Goal: Communication & Community: Answer question/provide support

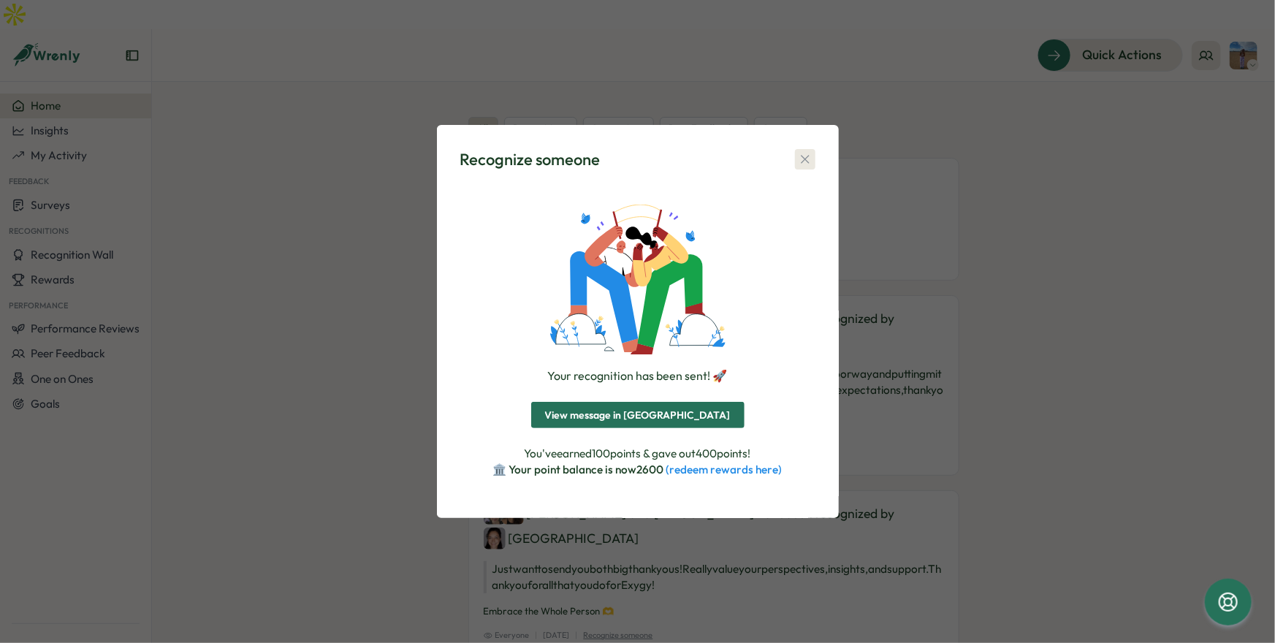
click at [803, 158] on icon "button" at bounding box center [805, 159] width 15 height 15
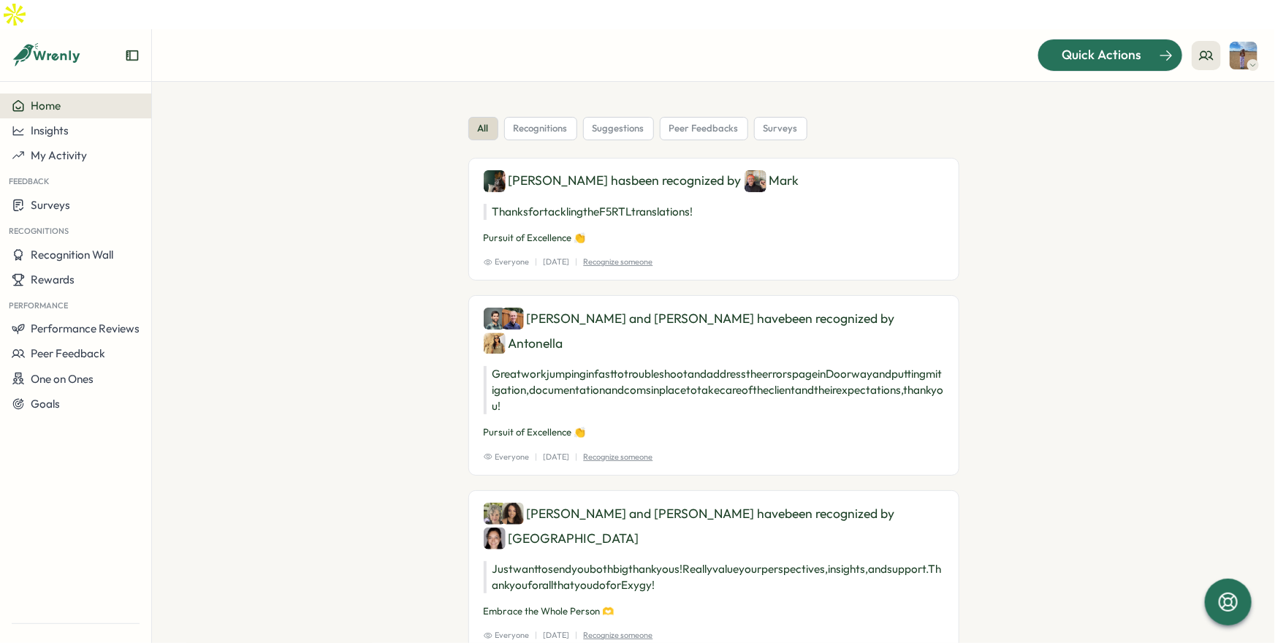
click at [1133, 45] on span "Quick Actions" at bounding box center [1102, 54] width 80 height 19
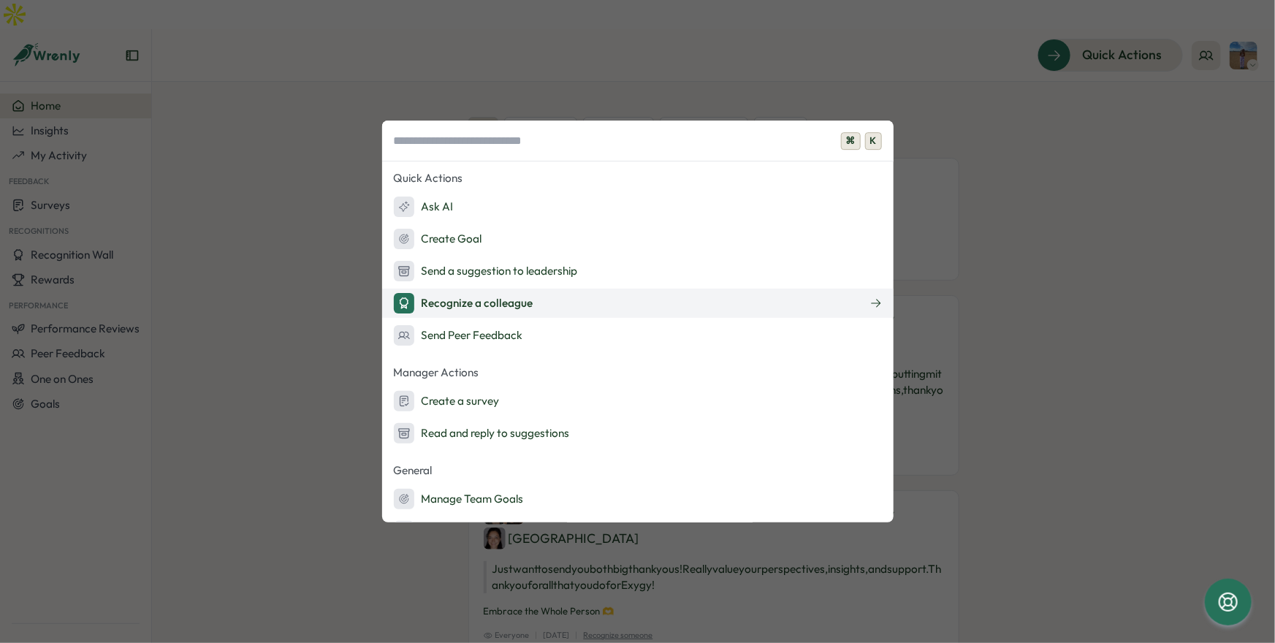
click at [495, 301] on div "Recognize a colleague" at bounding box center [464, 303] width 140 height 20
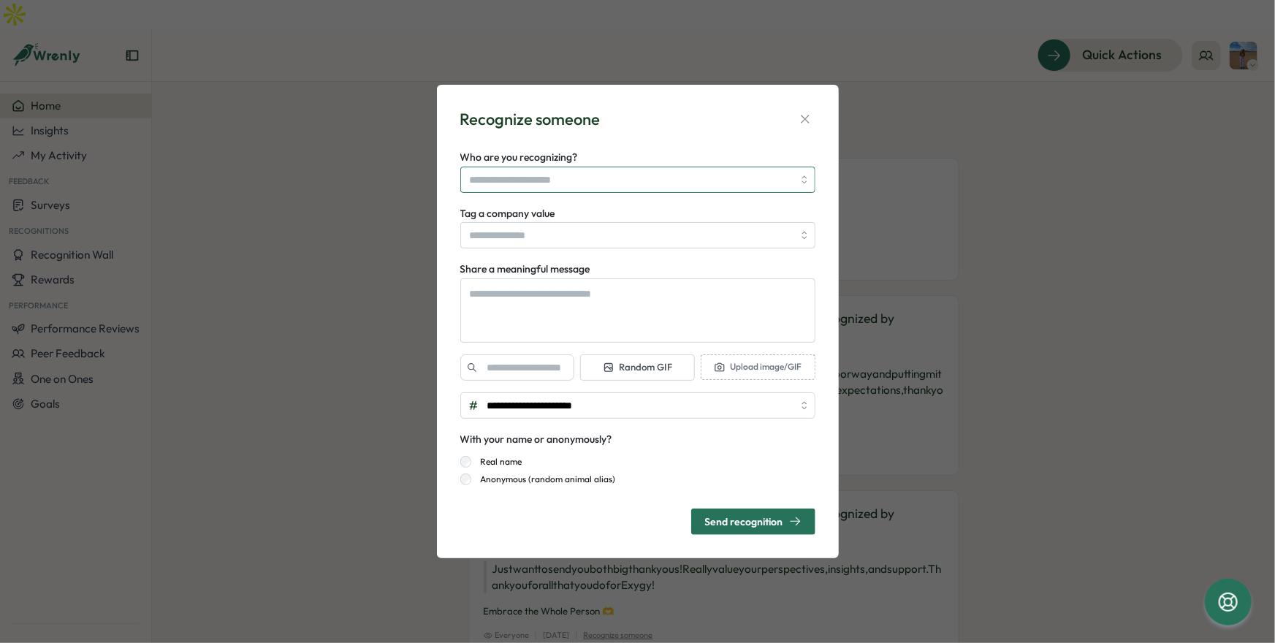
type textarea "*"
click at [572, 172] on input "Who are you recognizing?" at bounding box center [631, 179] width 323 height 25
type input "**"
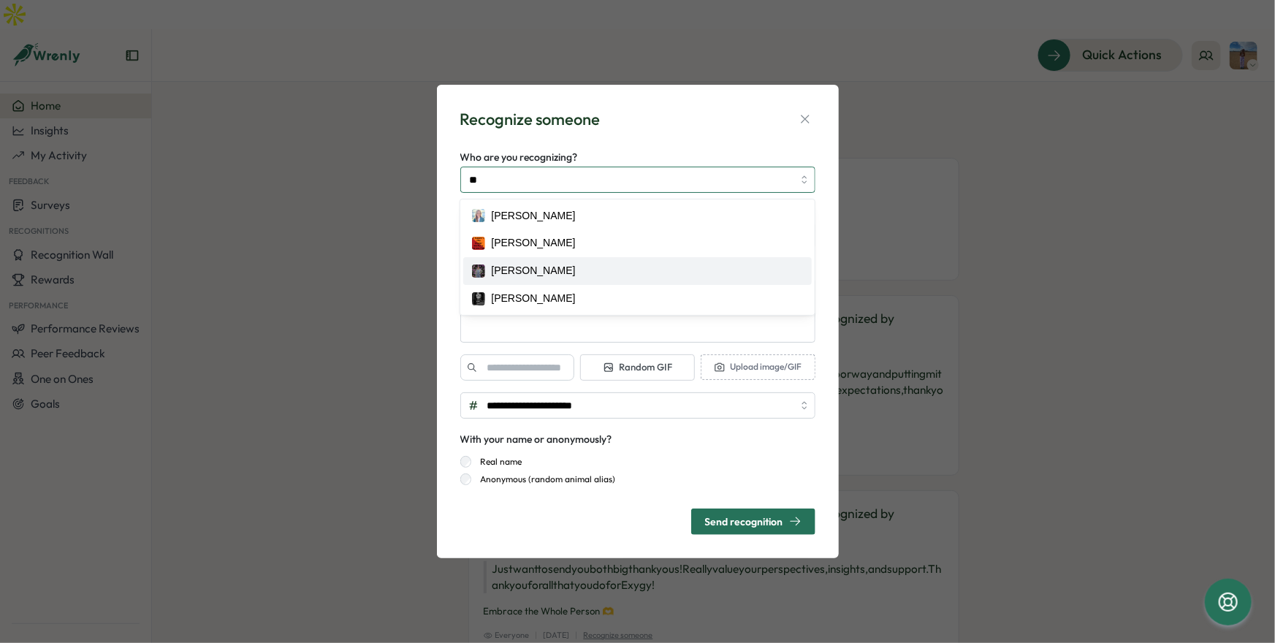
type textarea "*"
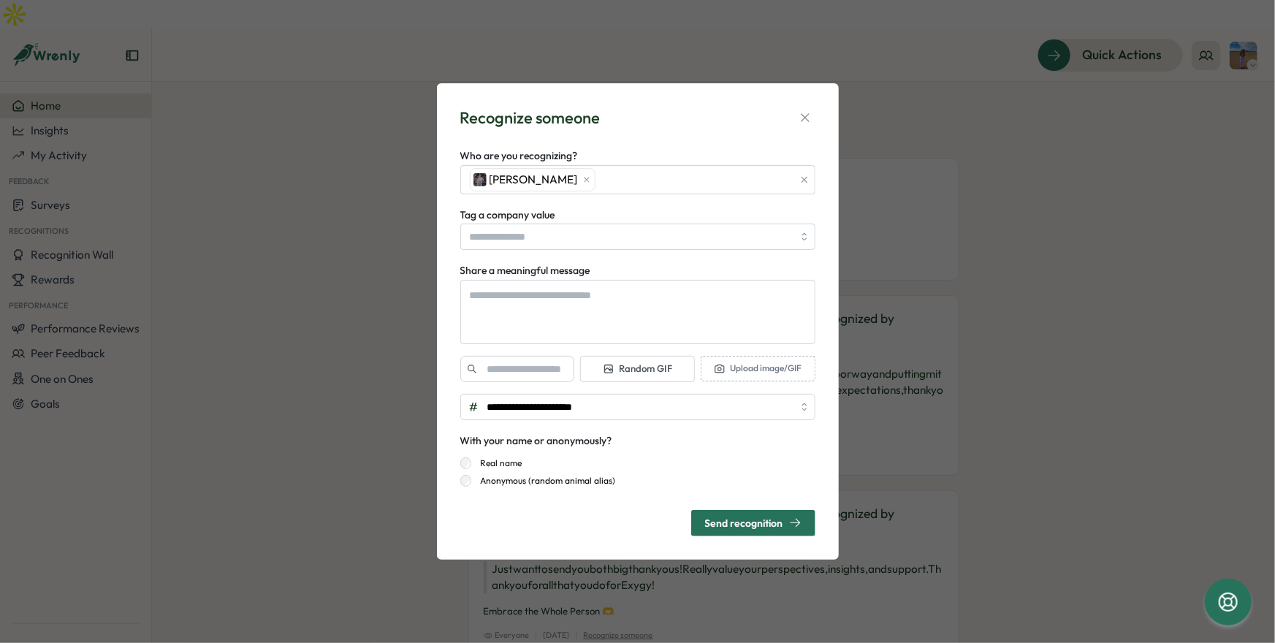
click at [727, 148] on div "Who are you recognizing? [PERSON_NAME]" at bounding box center [637, 171] width 355 height 48
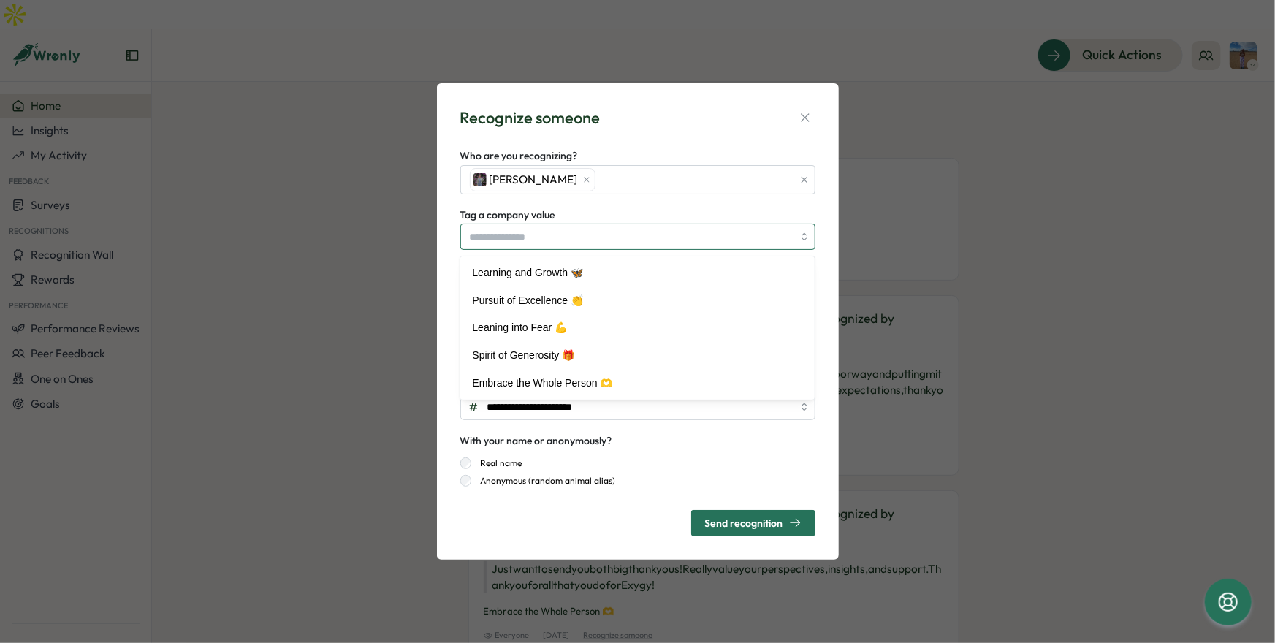
click at [576, 236] on input "Tag a company value" at bounding box center [637, 237] width 355 height 26
type textarea "*"
type input "**********"
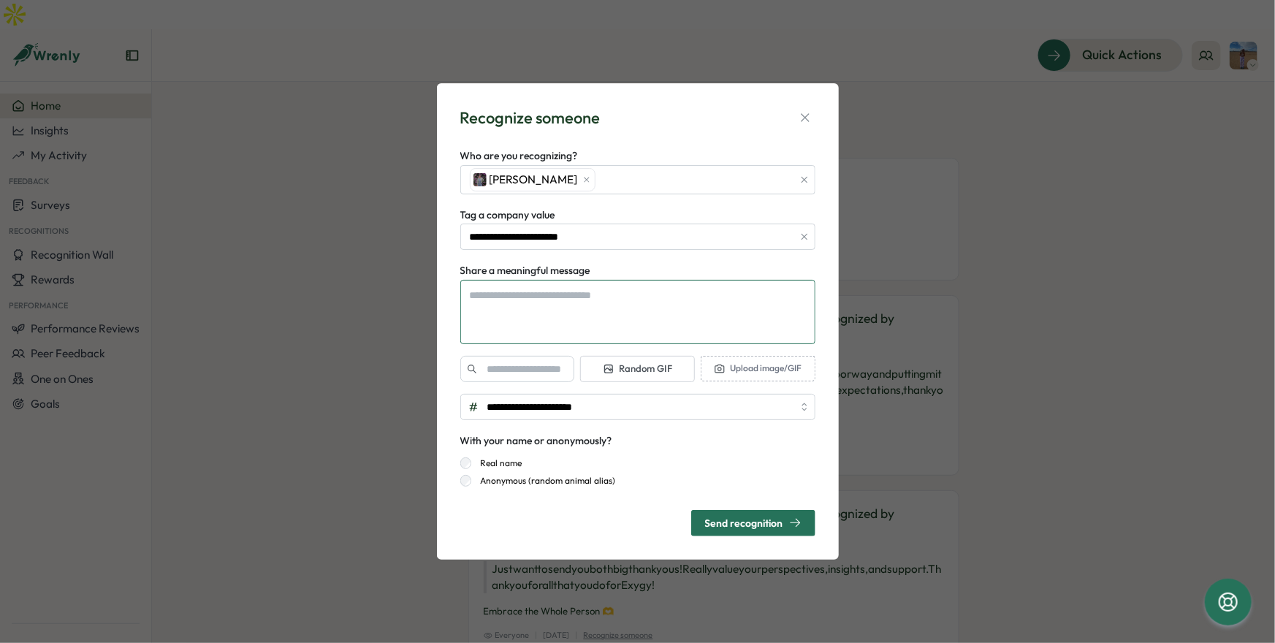
click at [523, 305] on textarea "Share a meaningful message" at bounding box center [637, 312] width 355 height 64
type textarea "*"
